Goal: Transaction & Acquisition: Purchase product/service

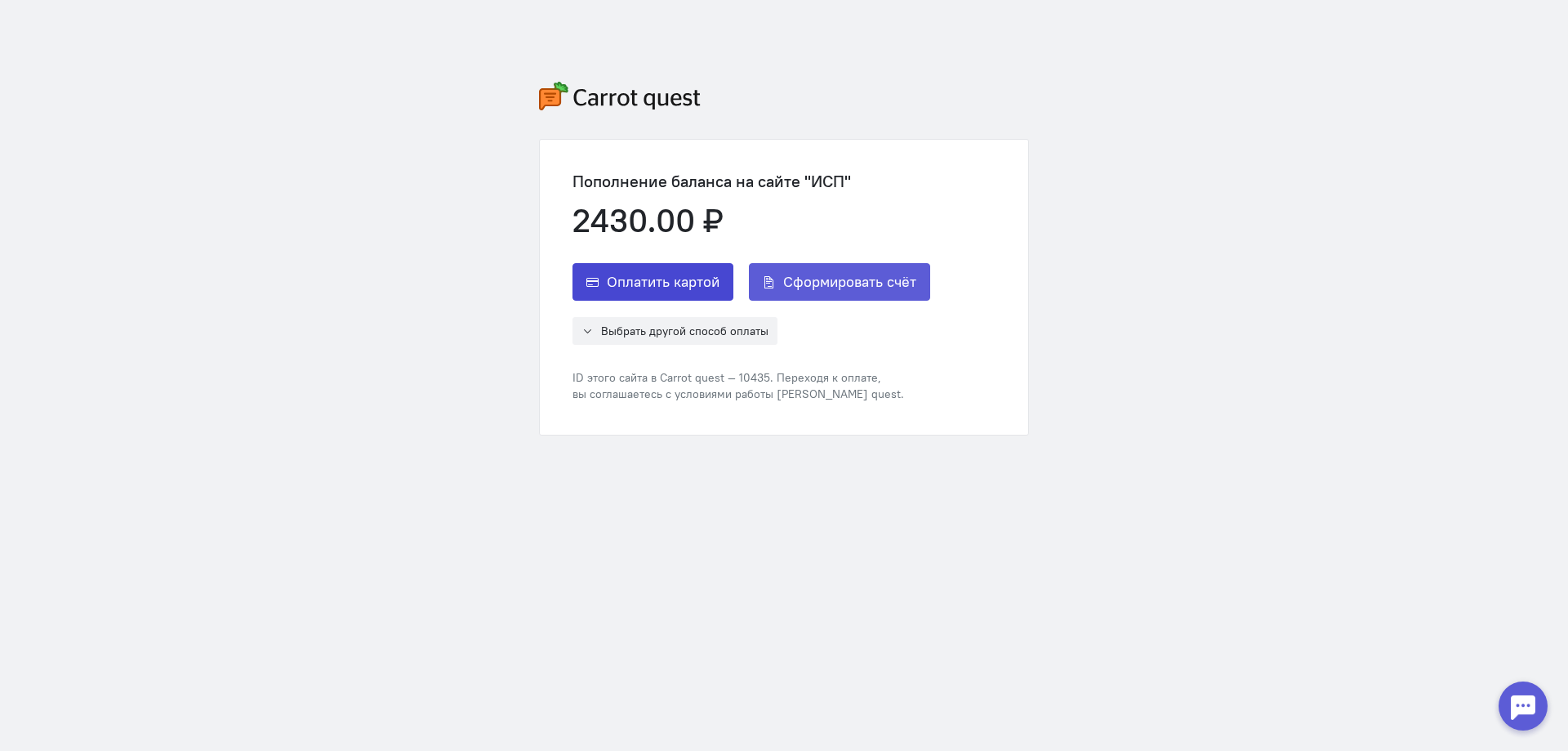
click at [666, 286] on span "Оплатить картой" at bounding box center [663, 282] width 113 height 19
